Goal: Task Accomplishment & Management: Manage account settings

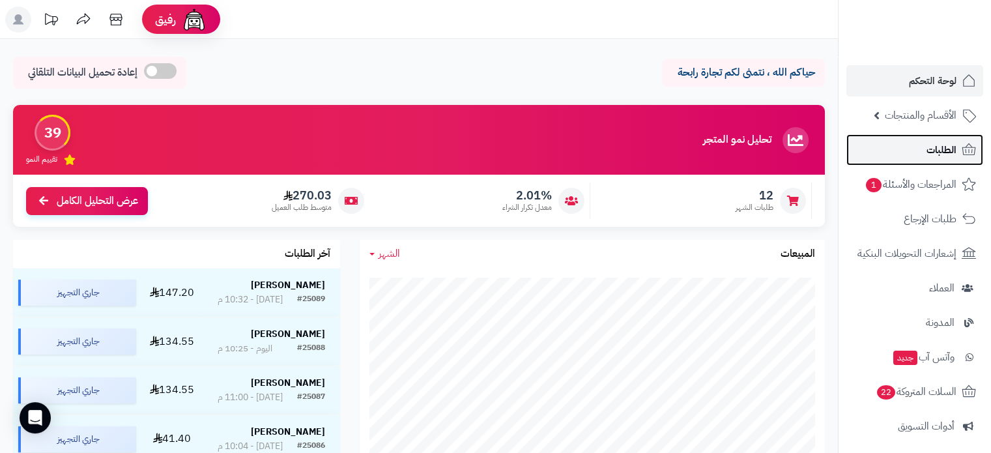
click at [941, 150] on span "الطلبات" at bounding box center [941, 150] width 30 height 18
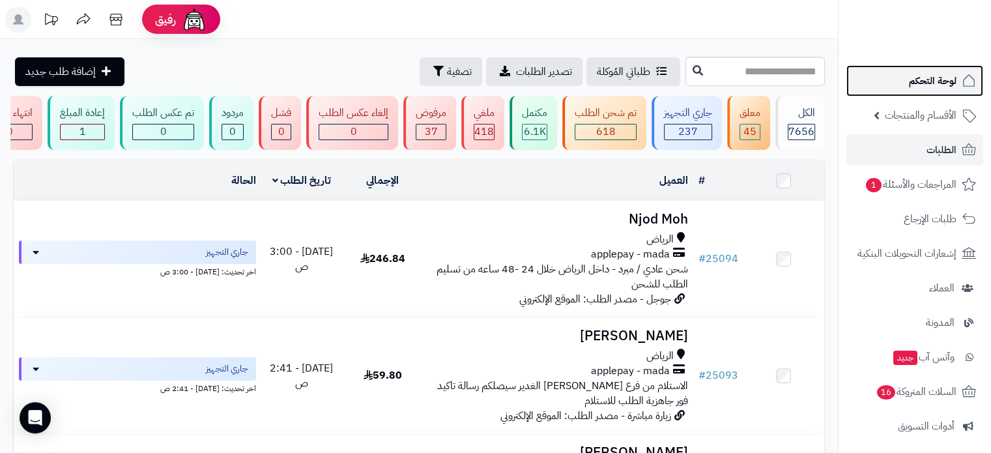
click at [932, 83] on span "لوحة التحكم" at bounding box center [933, 81] width 48 height 18
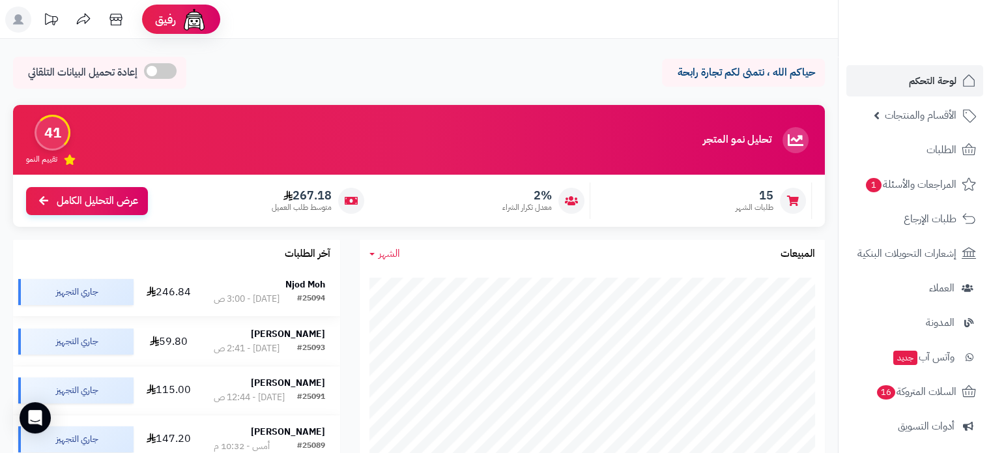
click at [305, 287] on strong "Njod Moh" at bounding box center [305, 284] width 40 height 14
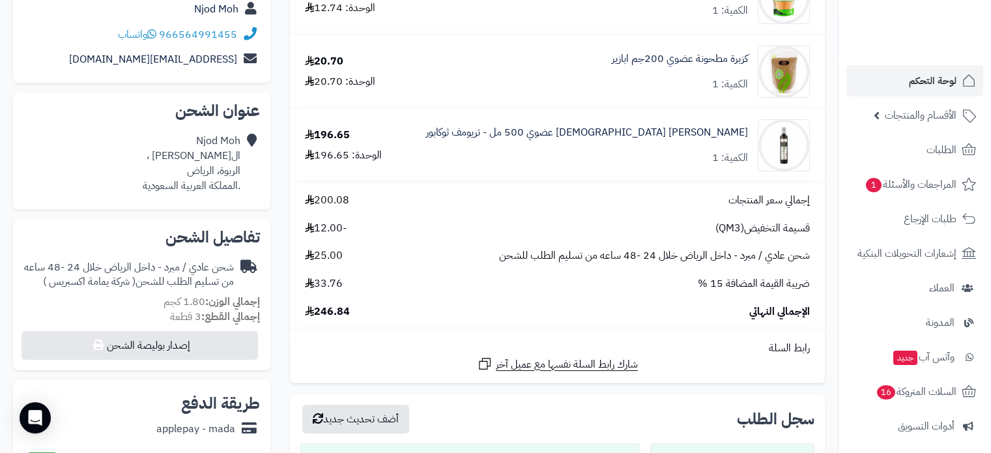
scroll to position [326, 0]
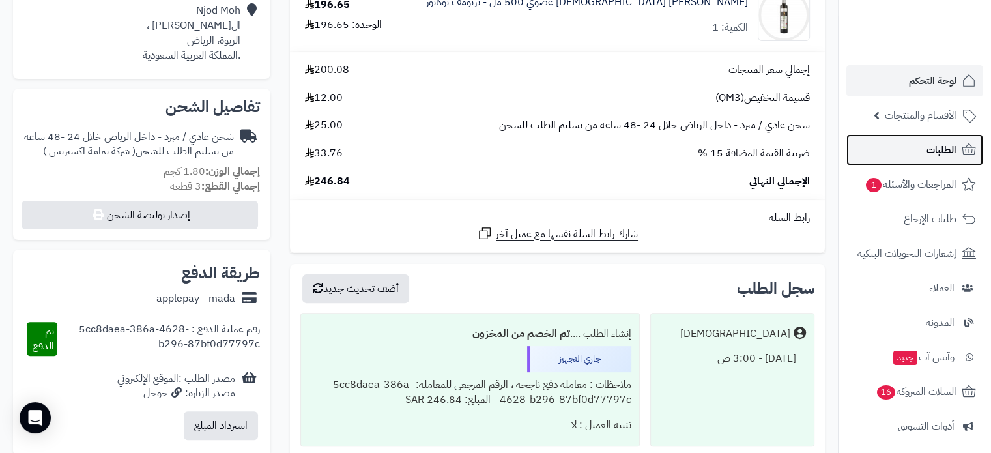
click at [943, 152] on span "الطلبات" at bounding box center [941, 150] width 30 height 18
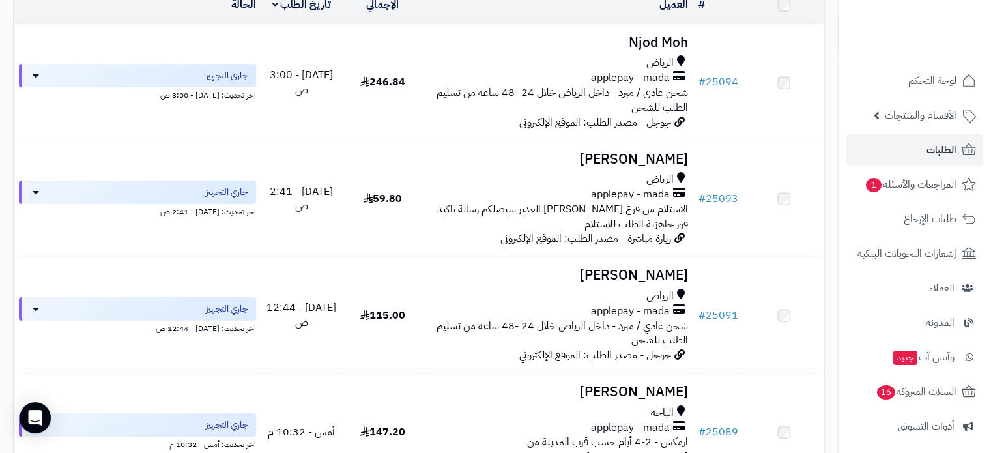
scroll to position [195, 0]
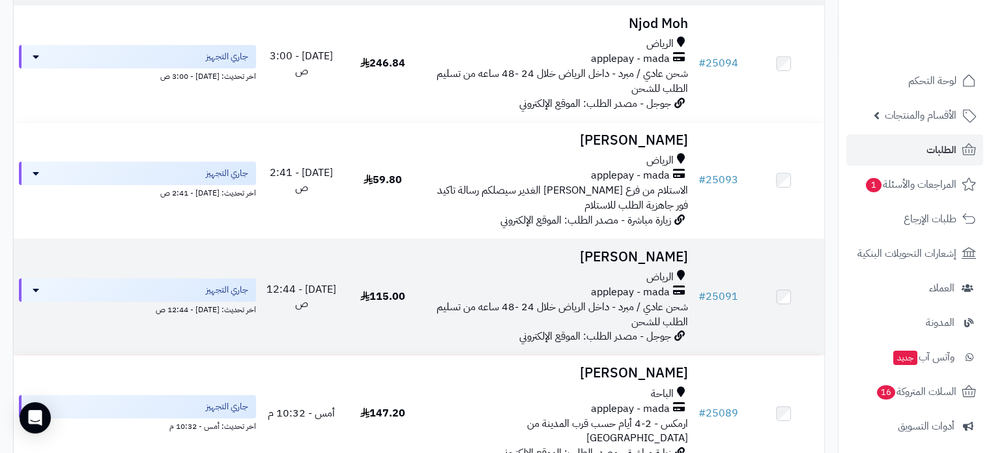
click at [644, 264] on h3 "[PERSON_NAME]" at bounding box center [557, 256] width 259 height 15
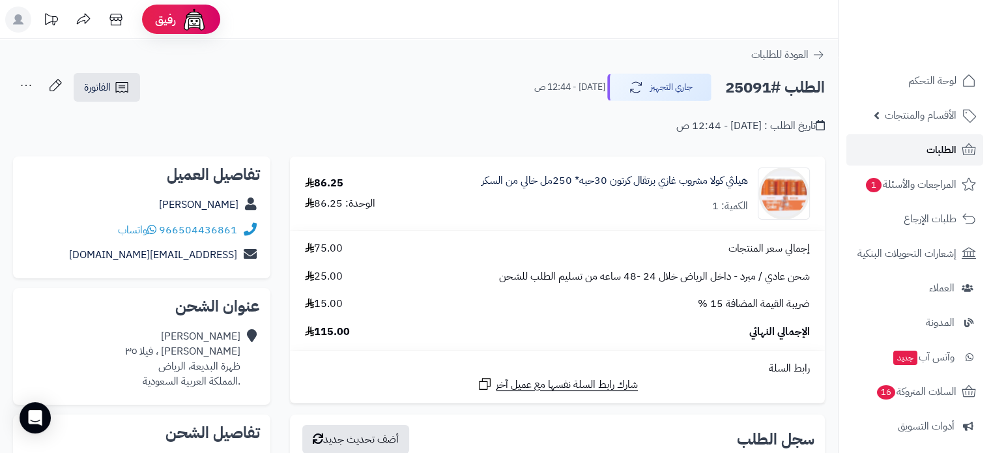
click at [884, 150] on link "الطلبات" at bounding box center [914, 149] width 137 height 31
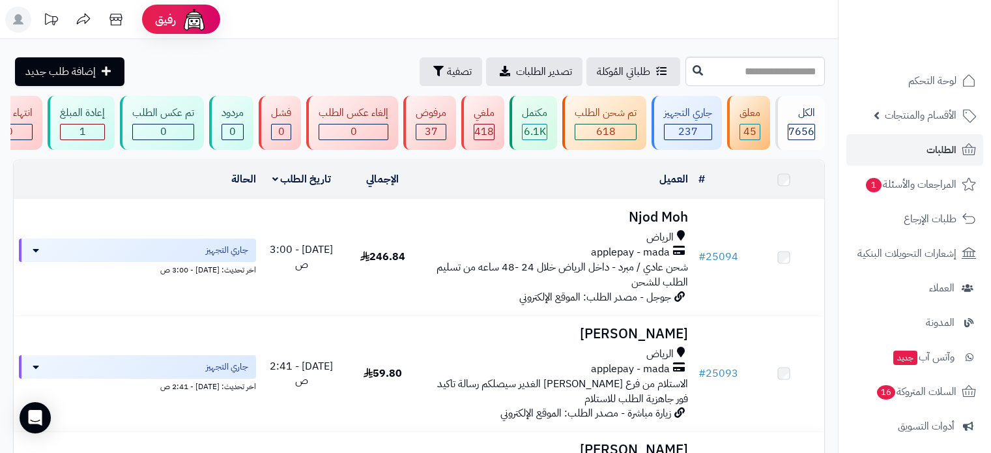
scroll to position [391, 0]
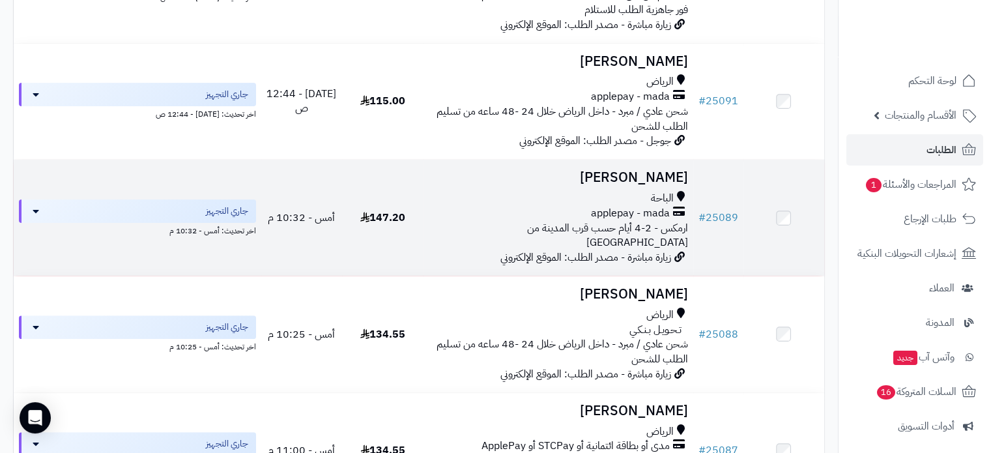
click at [648, 185] on h3 "[PERSON_NAME]" at bounding box center [557, 177] width 259 height 15
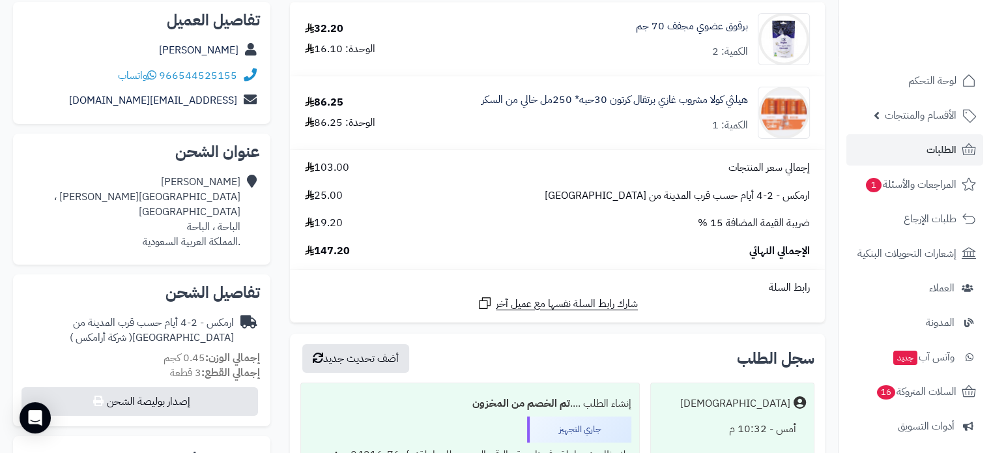
scroll to position [195, 0]
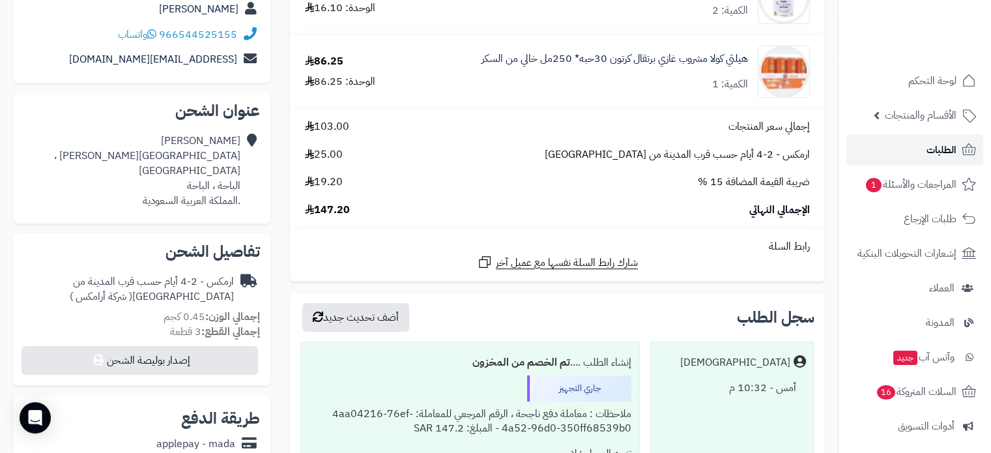
click at [931, 145] on span "الطلبات" at bounding box center [941, 150] width 30 height 18
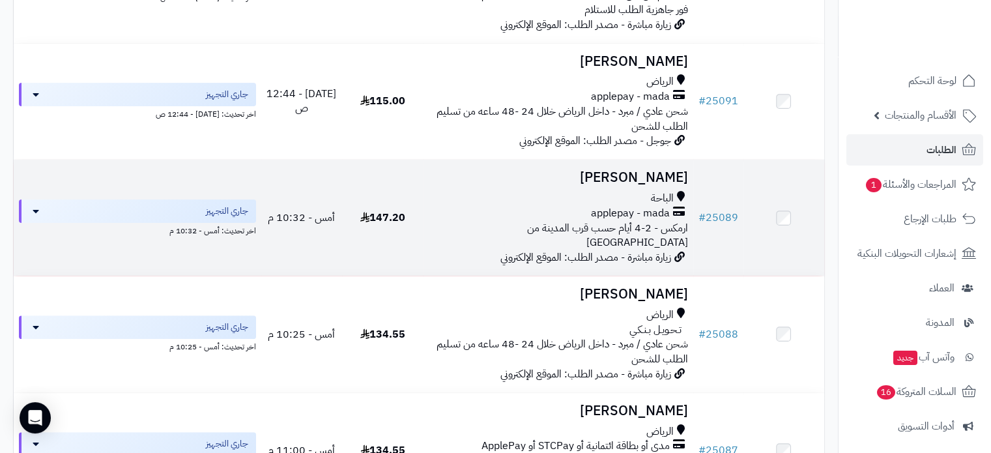
scroll to position [521, 0]
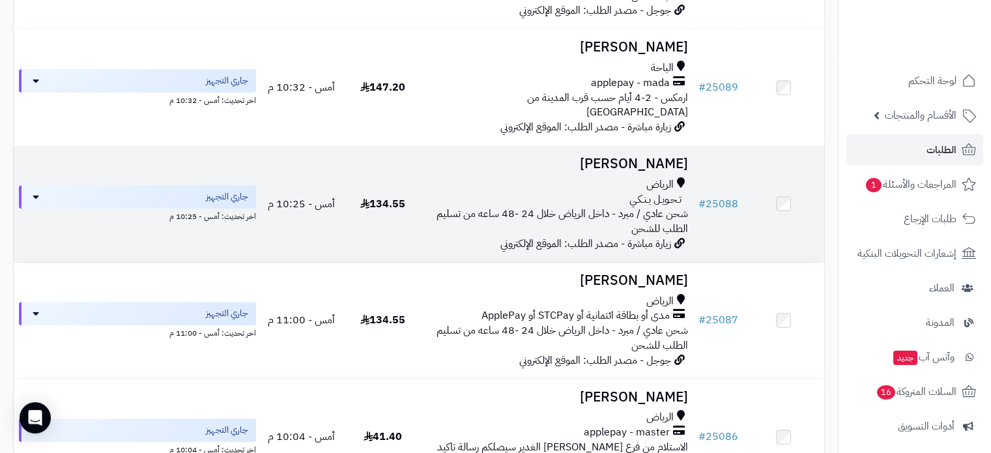
click at [639, 171] on td "[PERSON_NAME] الرياض تـحـويـل بـنـكـي شحن عادي / مبرد - داخل الرياض خلال 24 -48…" at bounding box center [558, 204] width 270 height 116
click at [640, 160] on h3 "[PERSON_NAME]" at bounding box center [557, 163] width 259 height 15
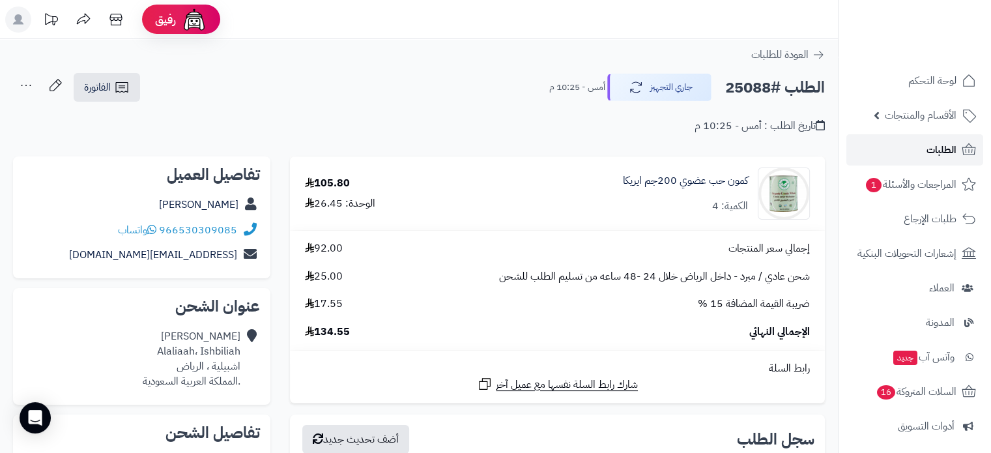
click at [927, 145] on span "الطلبات" at bounding box center [941, 150] width 30 height 18
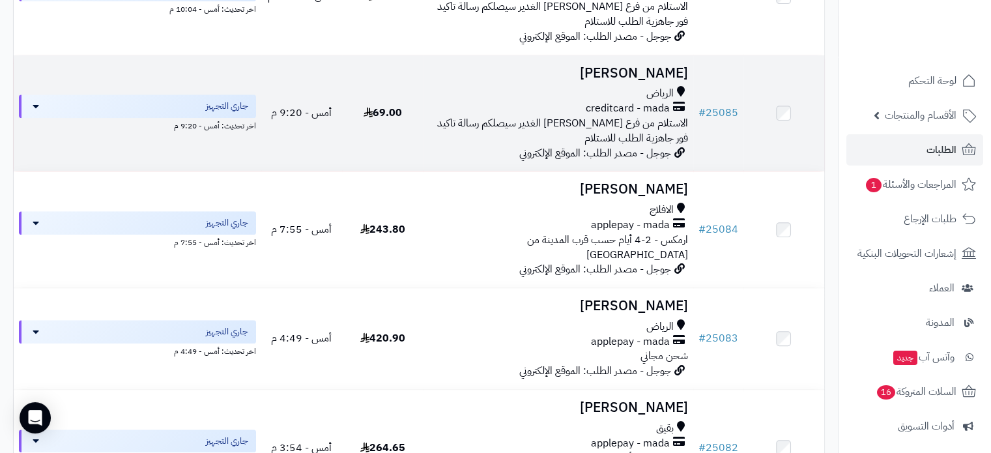
scroll to position [977, 0]
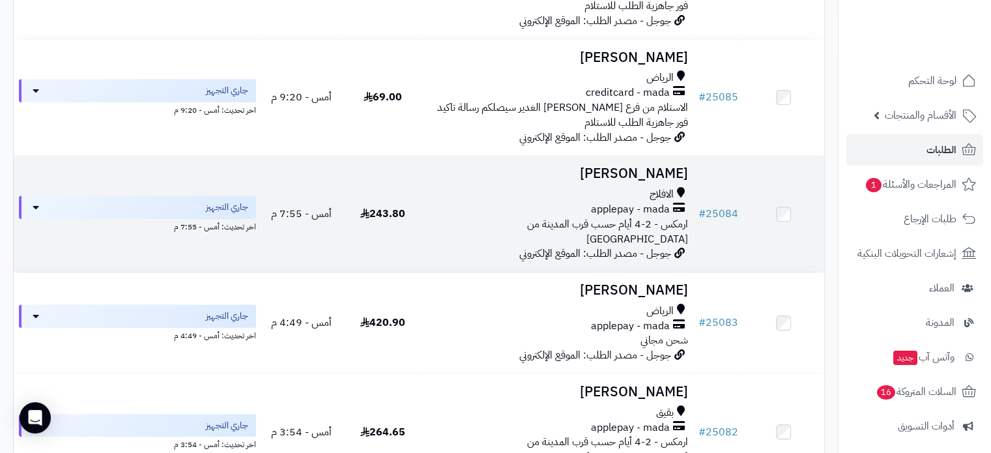
click at [652, 180] on h3 "روان الشثري" at bounding box center [557, 173] width 259 height 15
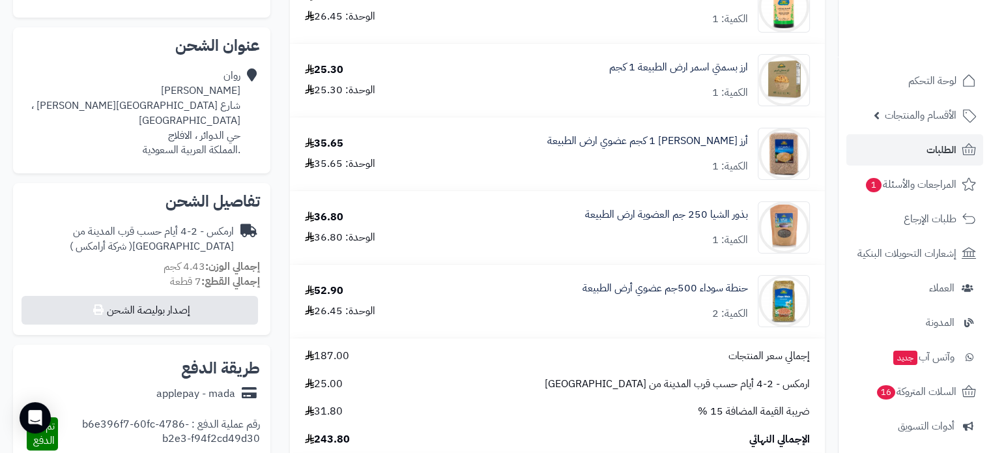
scroll to position [456, 0]
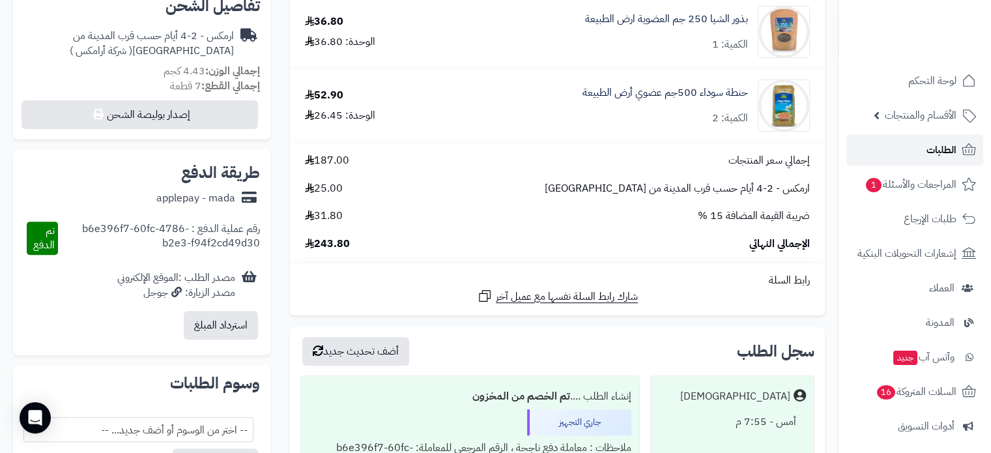
click at [881, 150] on link "الطلبات" at bounding box center [914, 149] width 137 height 31
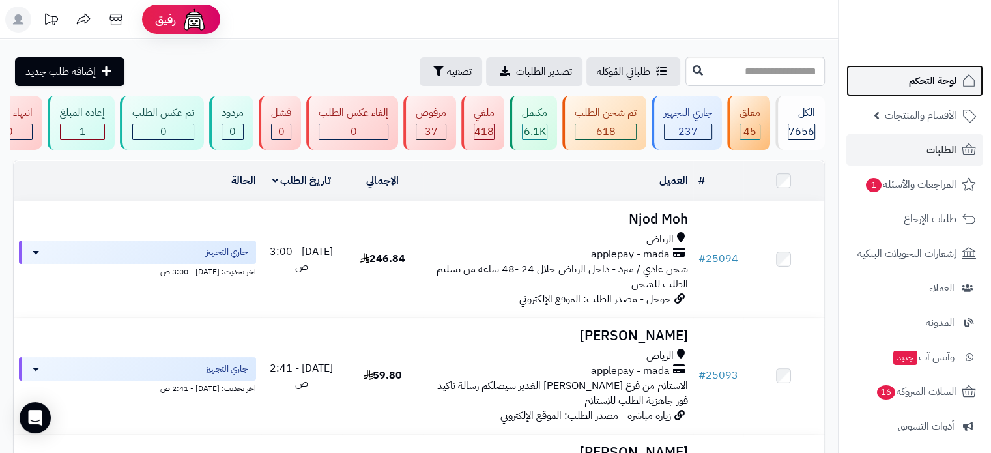
click at [920, 78] on span "لوحة التحكم" at bounding box center [933, 81] width 48 height 18
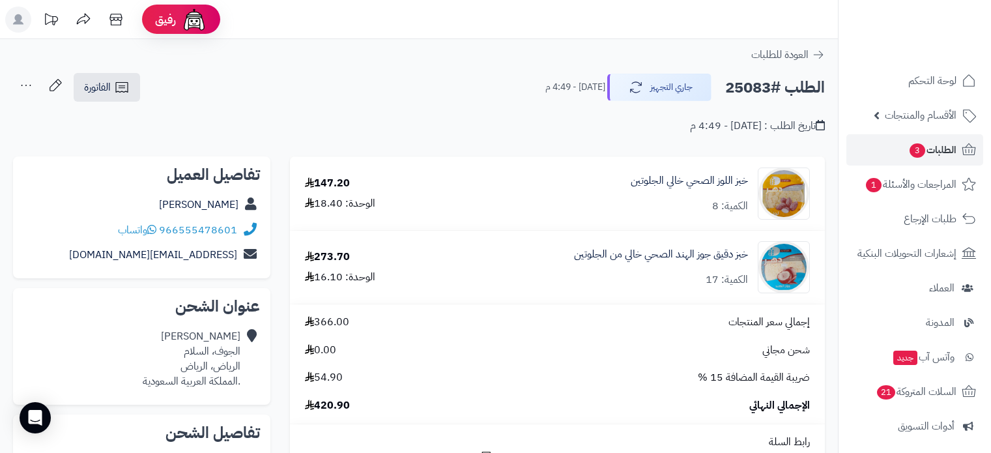
scroll to position [130, 0]
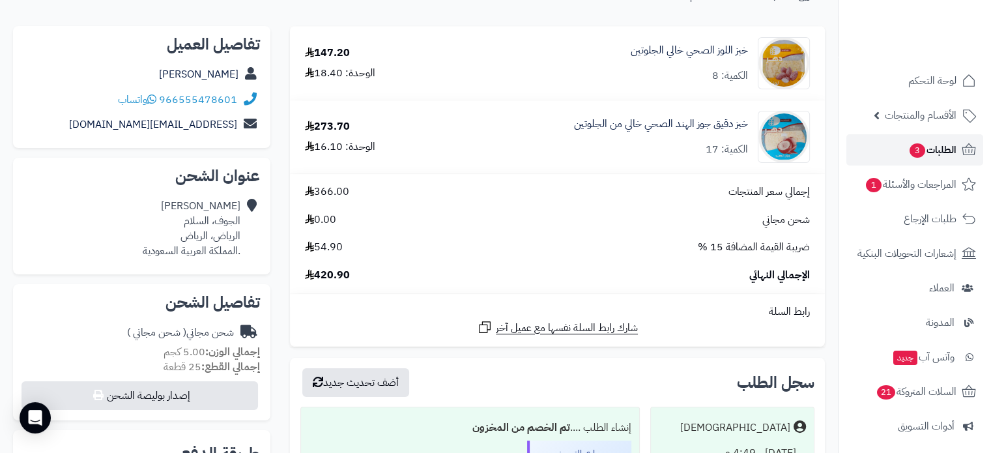
click at [912, 146] on span "3" at bounding box center [917, 150] width 16 height 14
